Goal: Information Seeking & Learning: Learn about a topic

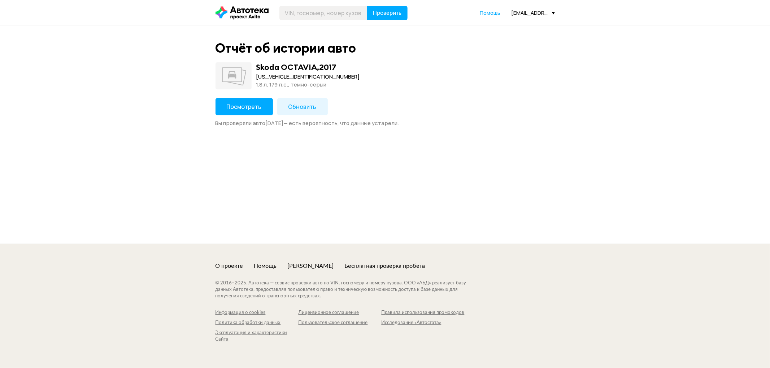
click at [270, 76] on div "[US_VEHICLE_IDENTIFICATION_NUMBER]" at bounding box center [308, 77] width 104 height 8
copy div "[US_VEHICLE_IDENTIFICATION_NUMBER]"
click at [246, 104] on span "Посмотреть" at bounding box center [244, 107] width 35 height 8
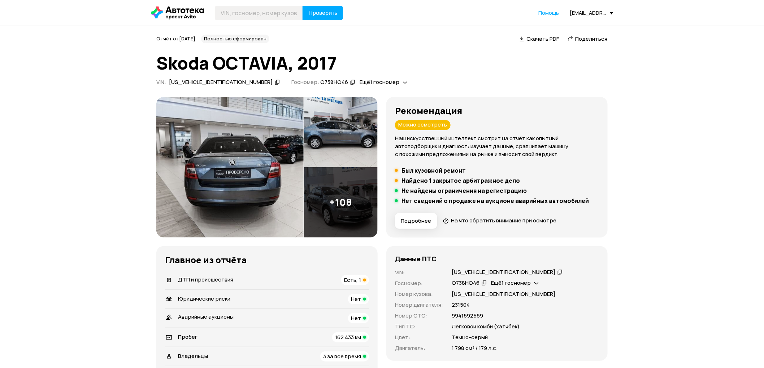
click at [314, 117] on img at bounding box center [341, 132] width 74 height 70
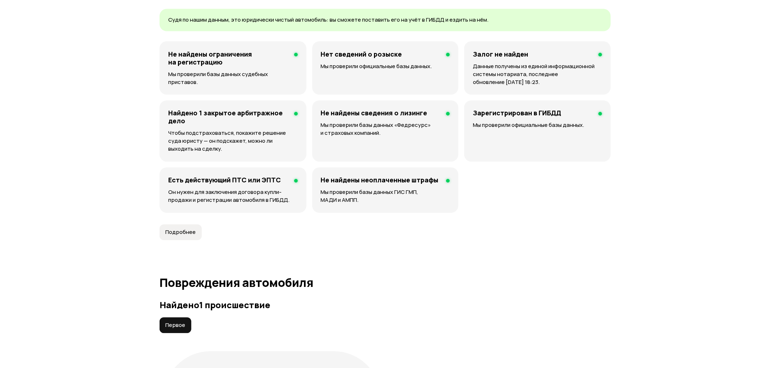
scroll to position [641, 0]
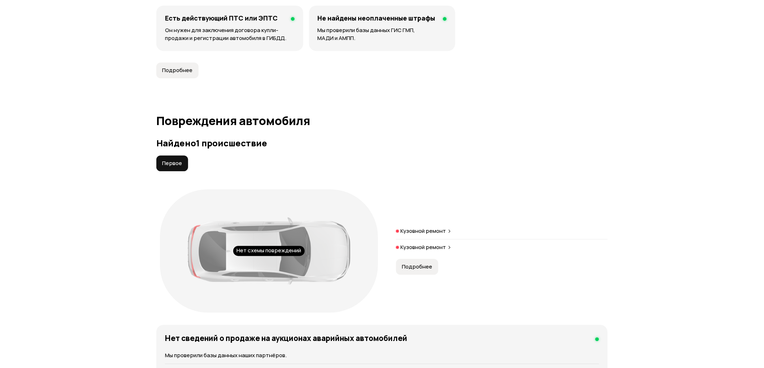
click at [429, 230] on p "Кузовной ремонт" at bounding box center [422, 231] width 45 height 7
click at [421, 250] on p "Кузовной ремонт" at bounding box center [422, 247] width 45 height 7
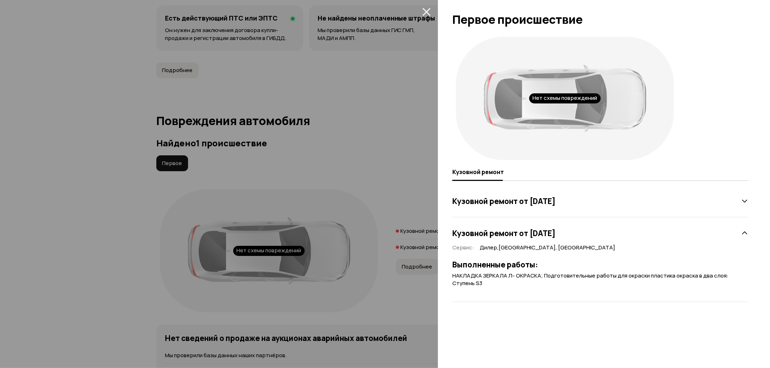
click at [747, 198] on icon at bounding box center [744, 201] width 7 height 7
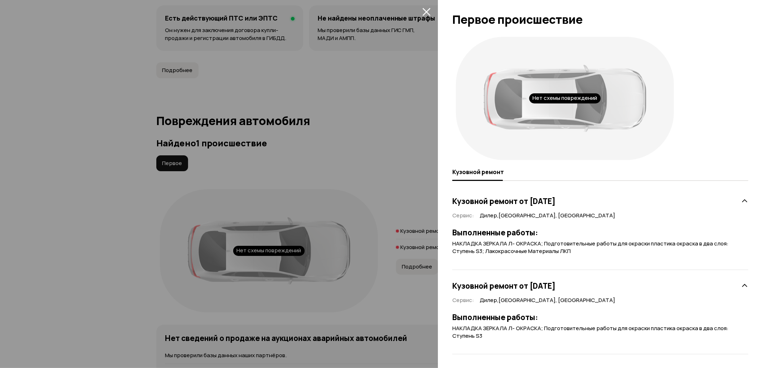
click at [747, 198] on div "Нет схемы повреждений Кузовной ремонт Кузовной ремонт от [DATE] Сервис : [GEOGR…" at bounding box center [604, 200] width 332 height 335
click at [735, 206] on div "Кузовной ремонт от [DATE]" at bounding box center [600, 201] width 296 height 14
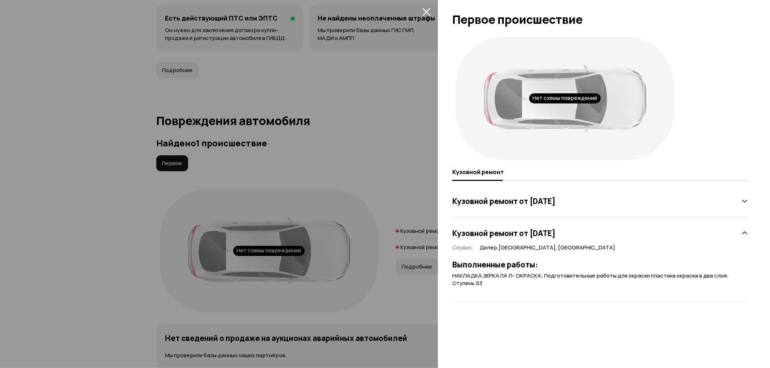
click at [741, 233] on icon at bounding box center [744, 233] width 7 height 7
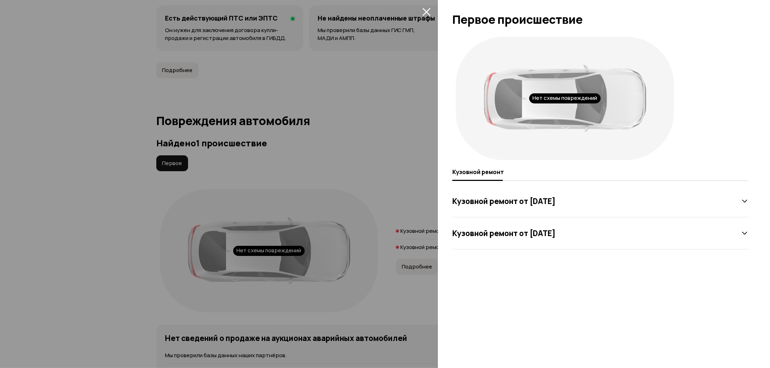
click at [741, 233] on icon at bounding box center [744, 233] width 7 height 7
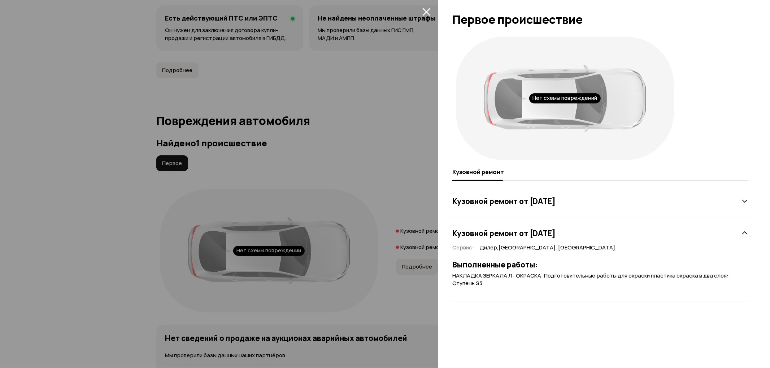
click at [742, 204] on icon at bounding box center [744, 201] width 7 height 7
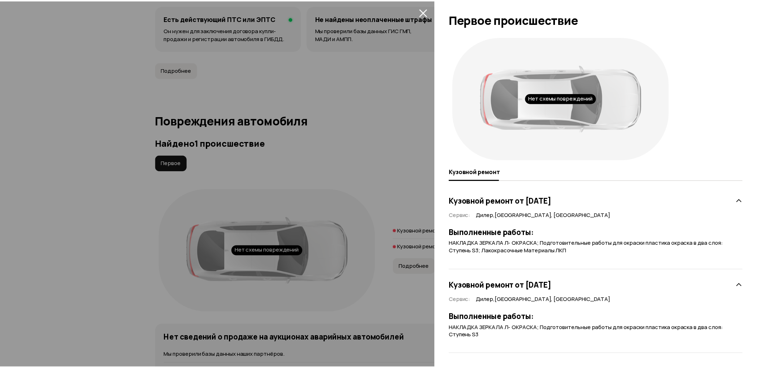
scroll to position [0, 0]
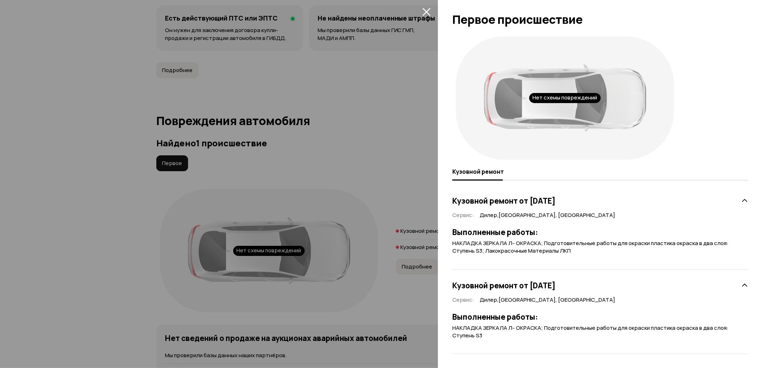
click at [322, 130] on div at bounding box center [385, 184] width 770 height 368
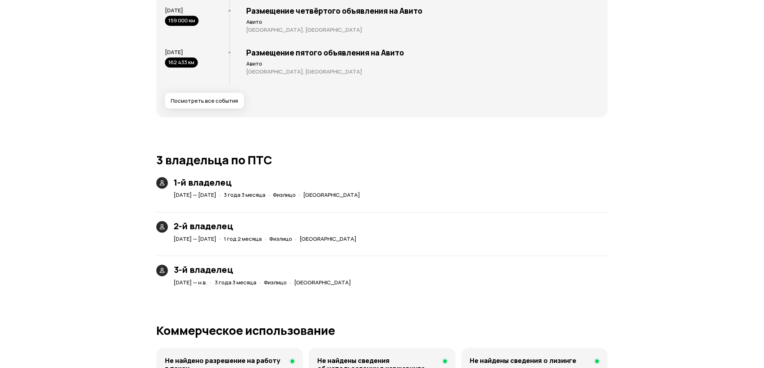
scroll to position [1524, 0]
drag, startPoint x: 176, startPoint y: 281, endPoint x: 380, endPoint y: 289, distance: 203.7
click at [379, 289] on div "Юридические риски Судя по нашим данным, это юридически чистый автомобиль: вы см…" at bounding box center [381, 76] width 451 height 2271
click at [386, 289] on div "Юридические риски Судя по нашим данным, это юридически чистый автомобиль: вы см…" at bounding box center [381, 76] width 451 height 2271
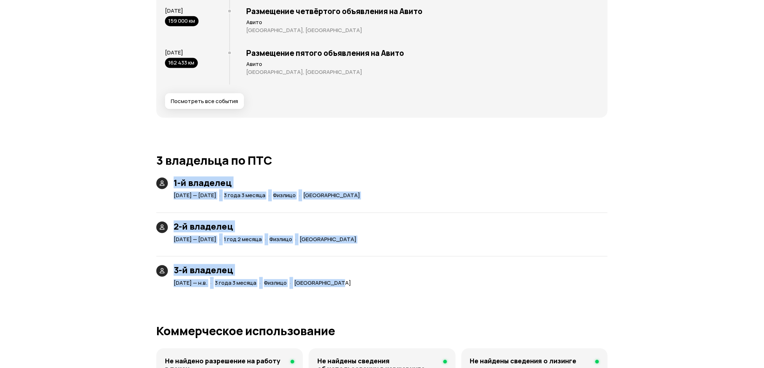
drag, startPoint x: 375, startPoint y: 285, endPoint x: 153, endPoint y: 188, distance: 243.0
click at [464, 257] on hr at bounding box center [381, 257] width 451 height 0
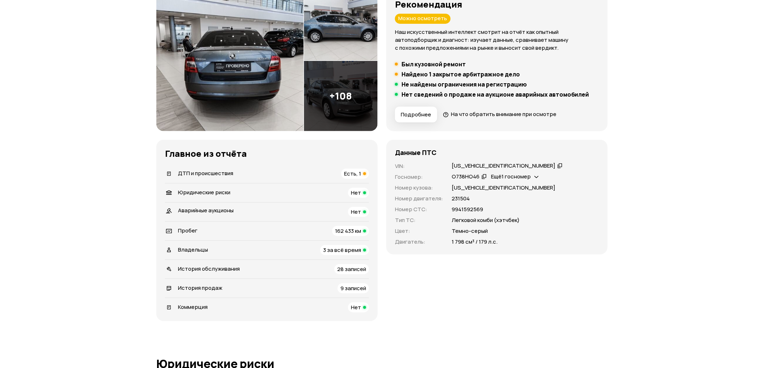
scroll to position [0, 0]
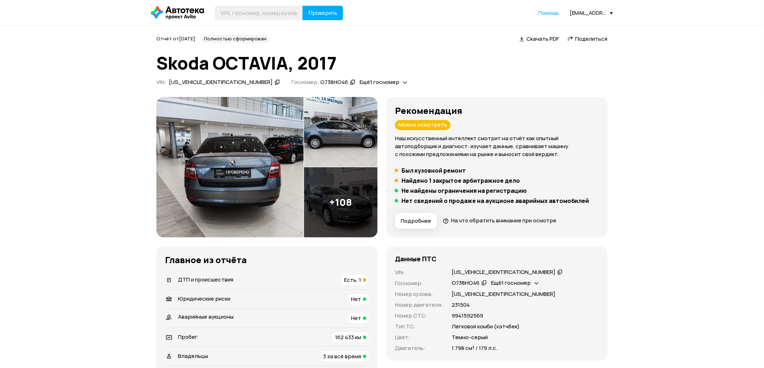
click at [252, 158] on img at bounding box center [229, 167] width 147 height 141
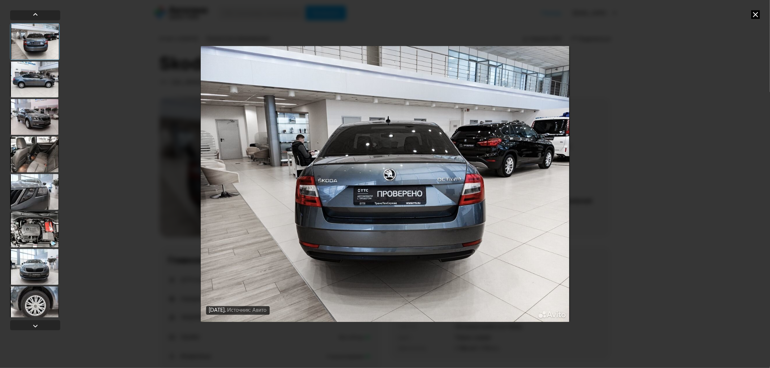
click at [26, 99] on div at bounding box center [34, 117] width 49 height 36
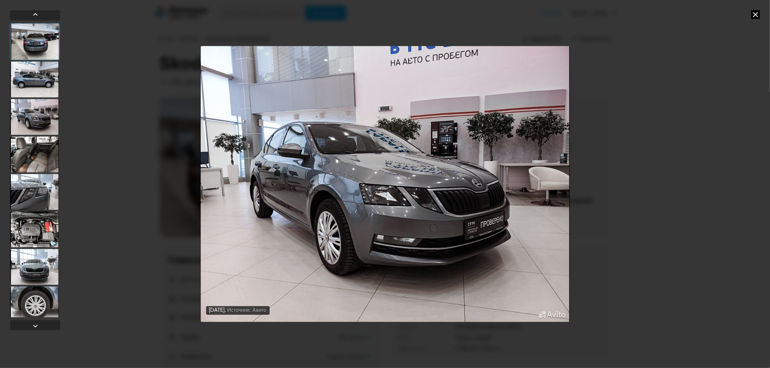
click at [38, 148] on div at bounding box center [34, 154] width 49 height 36
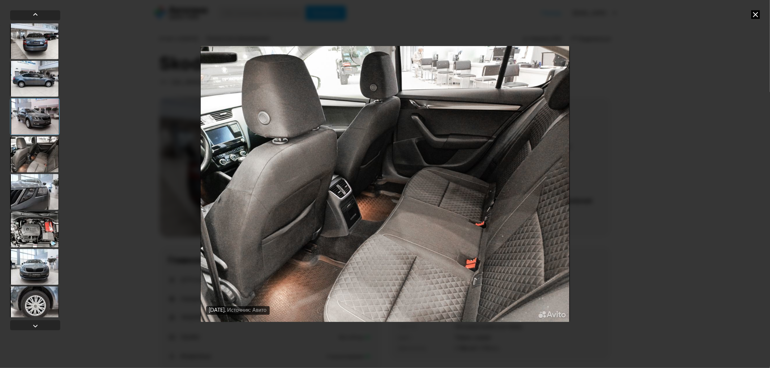
click at [36, 186] on div at bounding box center [34, 192] width 49 height 36
